Goal: Transaction & Acquisition: Purchase product/service

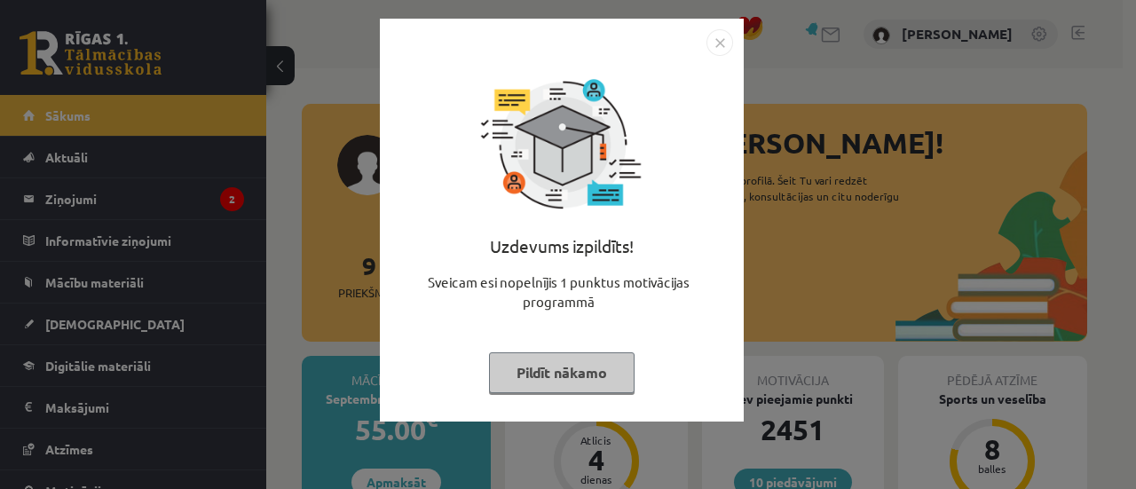
click at [549, 378] on button "Pildīt nākamo" at bounding box center [562, 372] width 146 height 41
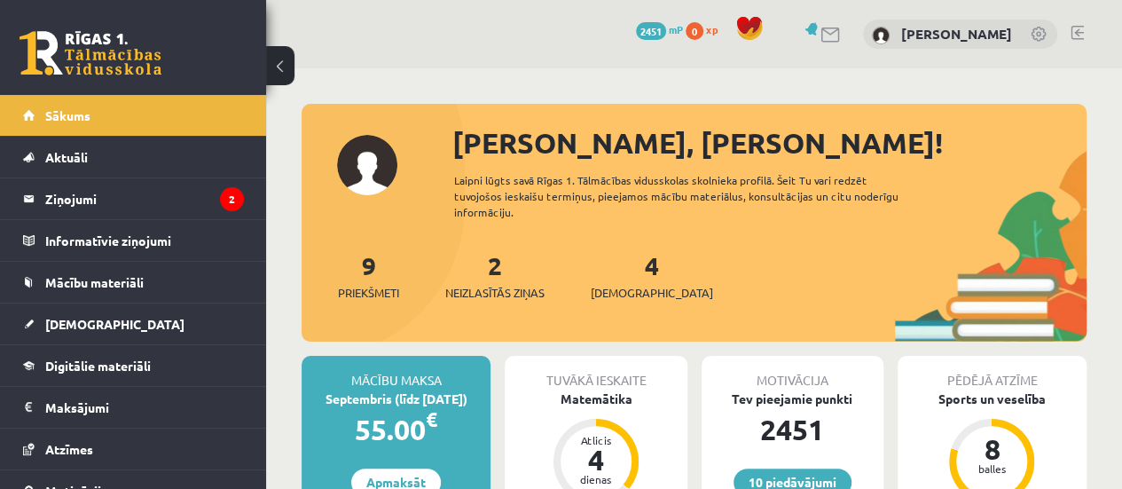
scroll to position [67, 0]
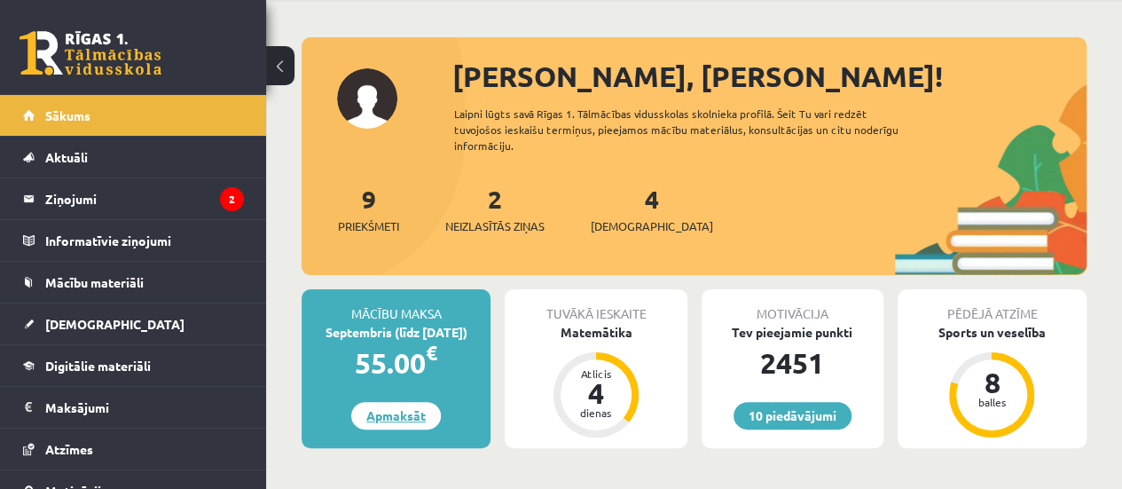
click at [382, 409] on link "Apmaksāt" at bounding box center [396, 416] width 90 height 28
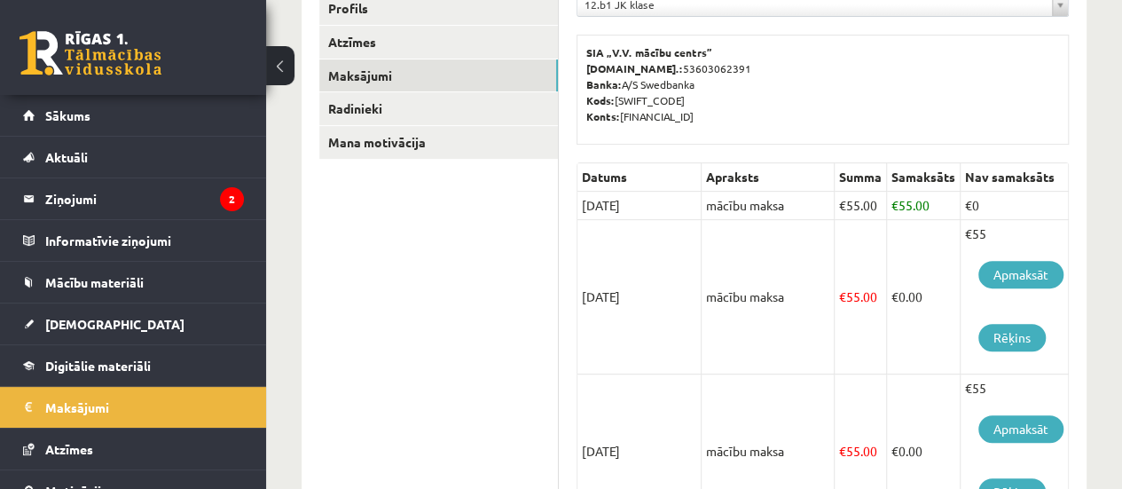
scroll to position [259, 0]
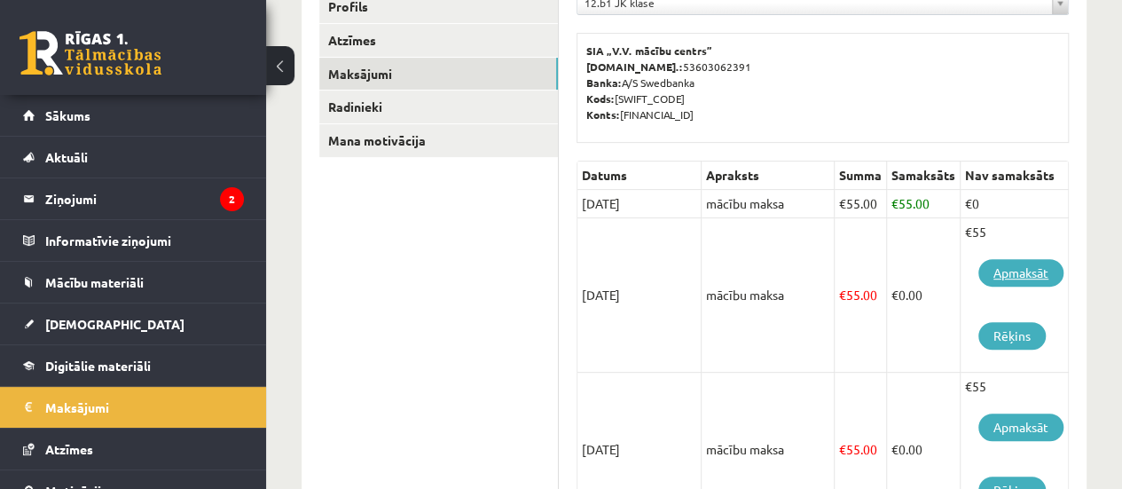
click at [1020, 270] on link "Apmaksāt" at bounding box center [1021, 273] width 85 height 28
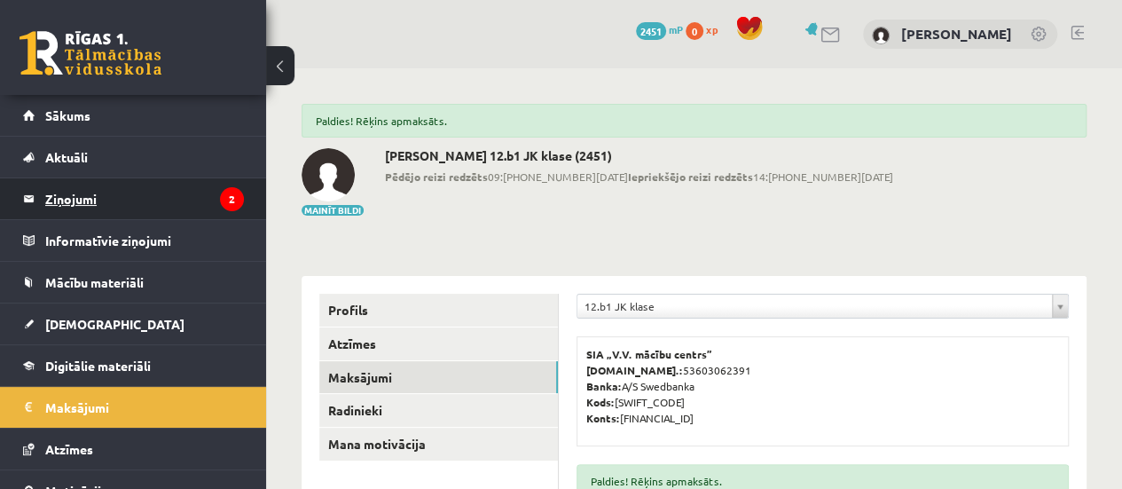
click at [222, 200] on icon "2" at bounding box center [232, 199] width 24 height 24
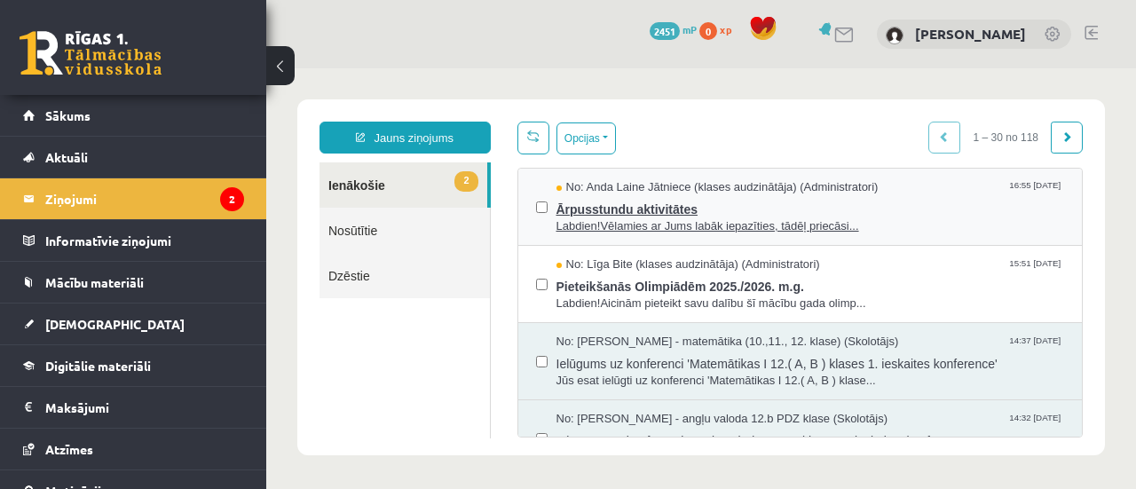
click at [639, 214] on span "Ārpusstundu aktivitātes" at bounding box center [810, 207] width 508 height 22
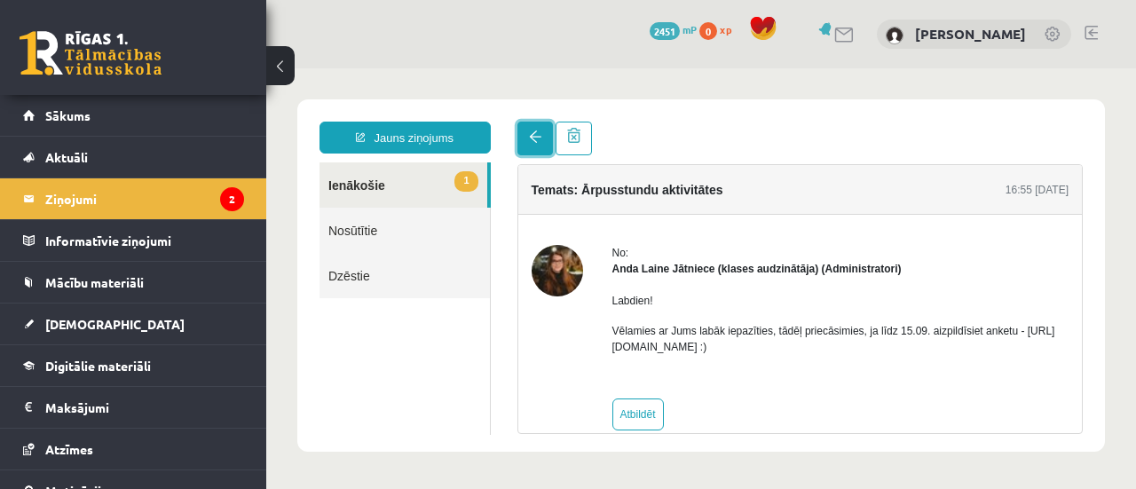
click at [541, 132] on link at bounding box center [534, 139] width 35 height 34
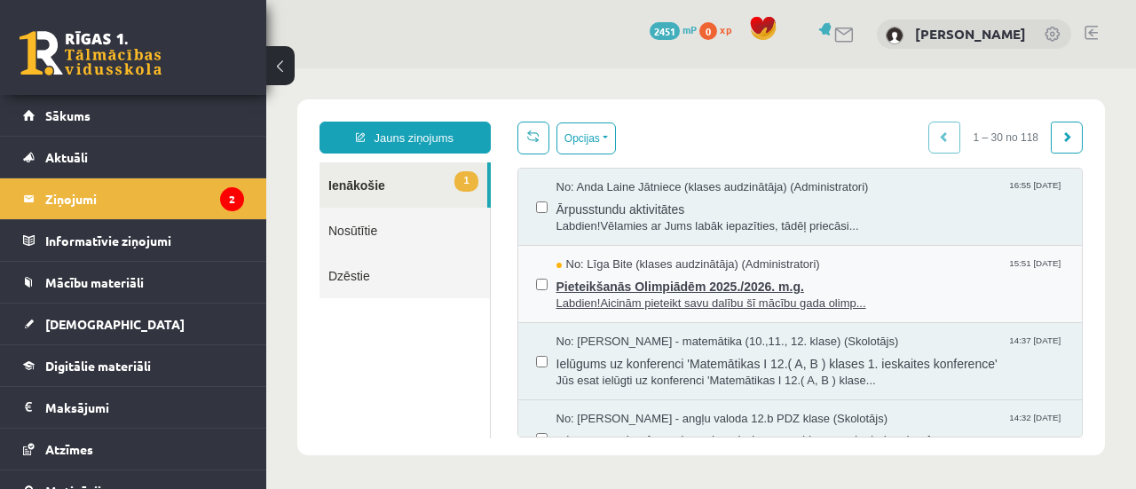
click at [649, 285] on span "Pieteikšanās Olimpiādēm 2025./2026. m.g." at bounding box center [810, 284] width 508 height 22
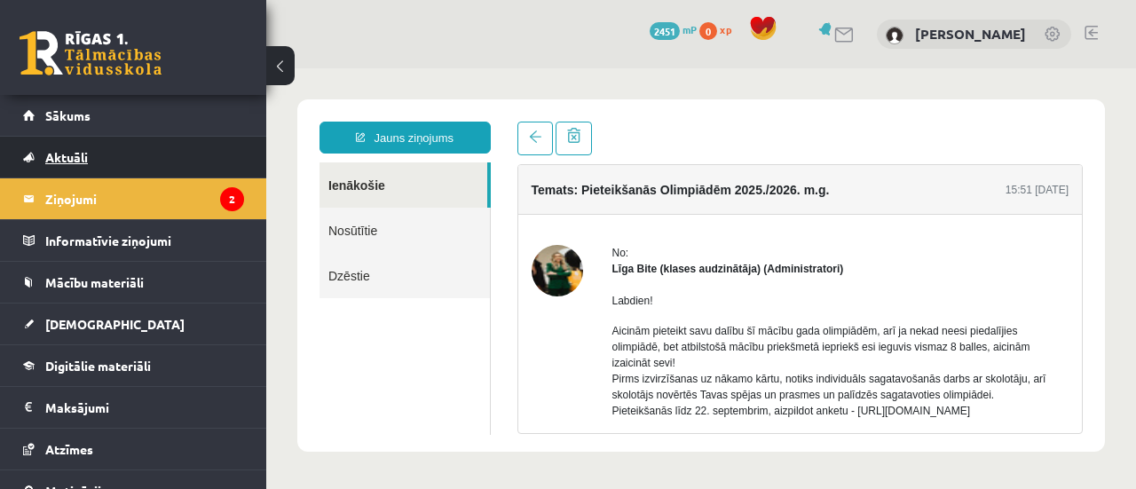
click at [199, 137] on link "Aktuāli" at bounding box center [133, 157] width 221 height 41
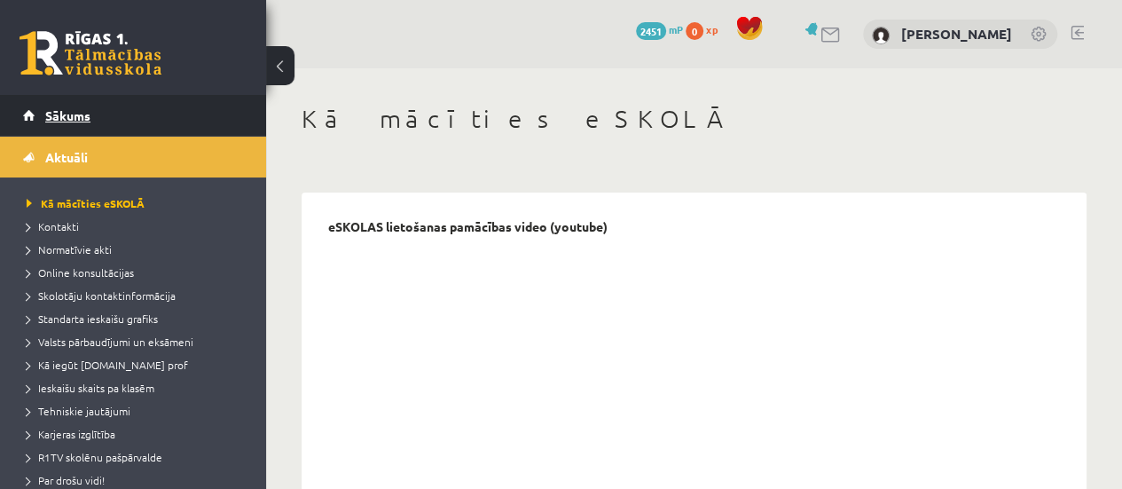
click at [195, 126] on link "Sākums" at bounding box center [133, 115] width 221 height 41
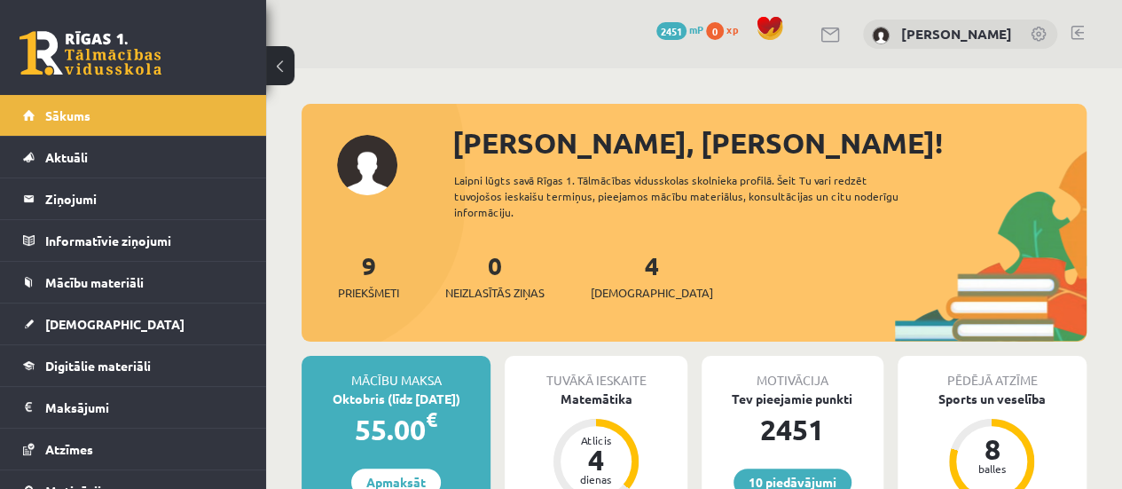
click at [1072, 33] on link at bounding box center [1077, 33] width 13 height 14
